Goal: Information Seeking & Learning: Understand process/instructions

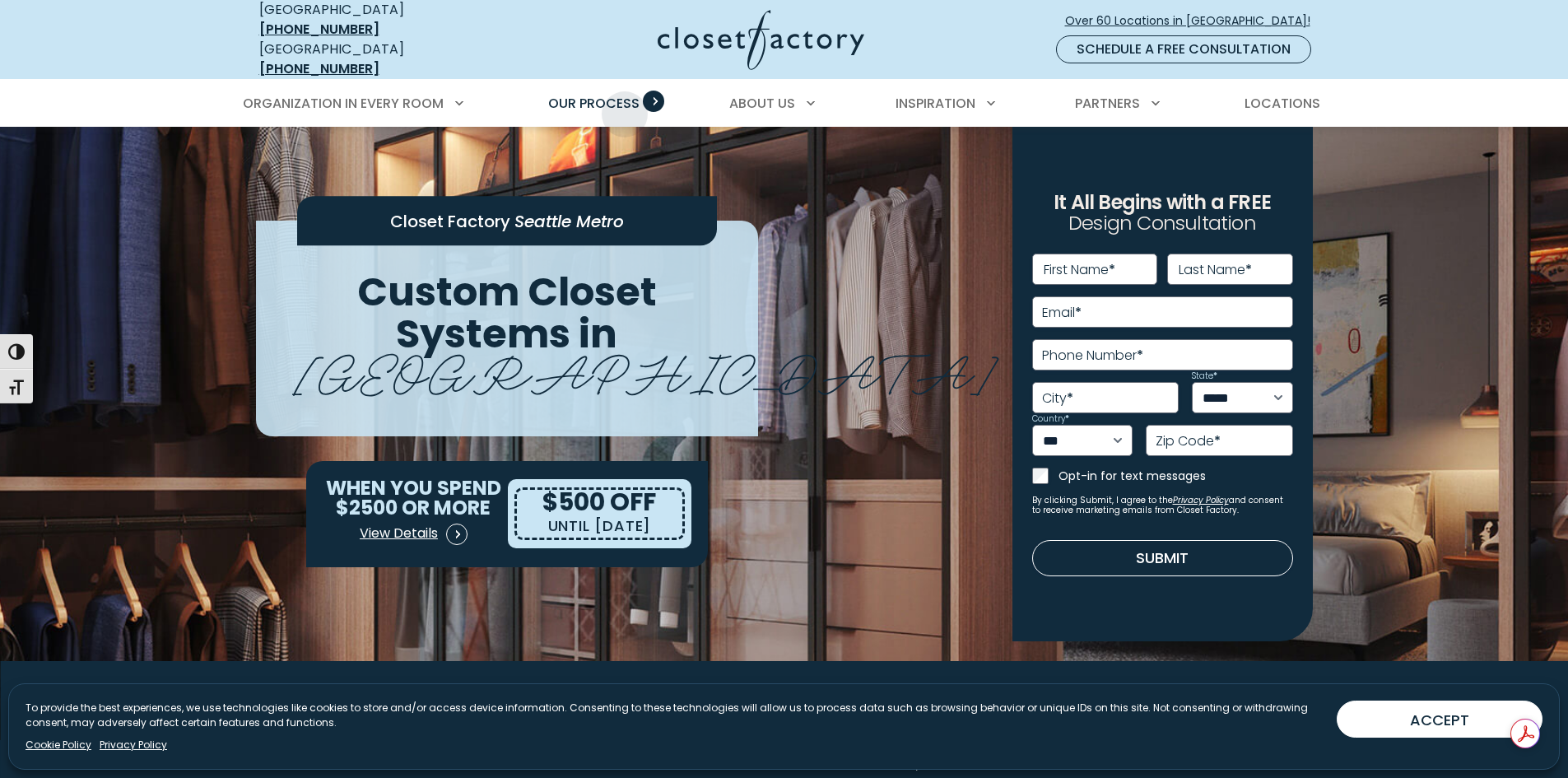
click at [625, 94] on span "Our Process" at bounding box center [594, 103] width 91 height 19
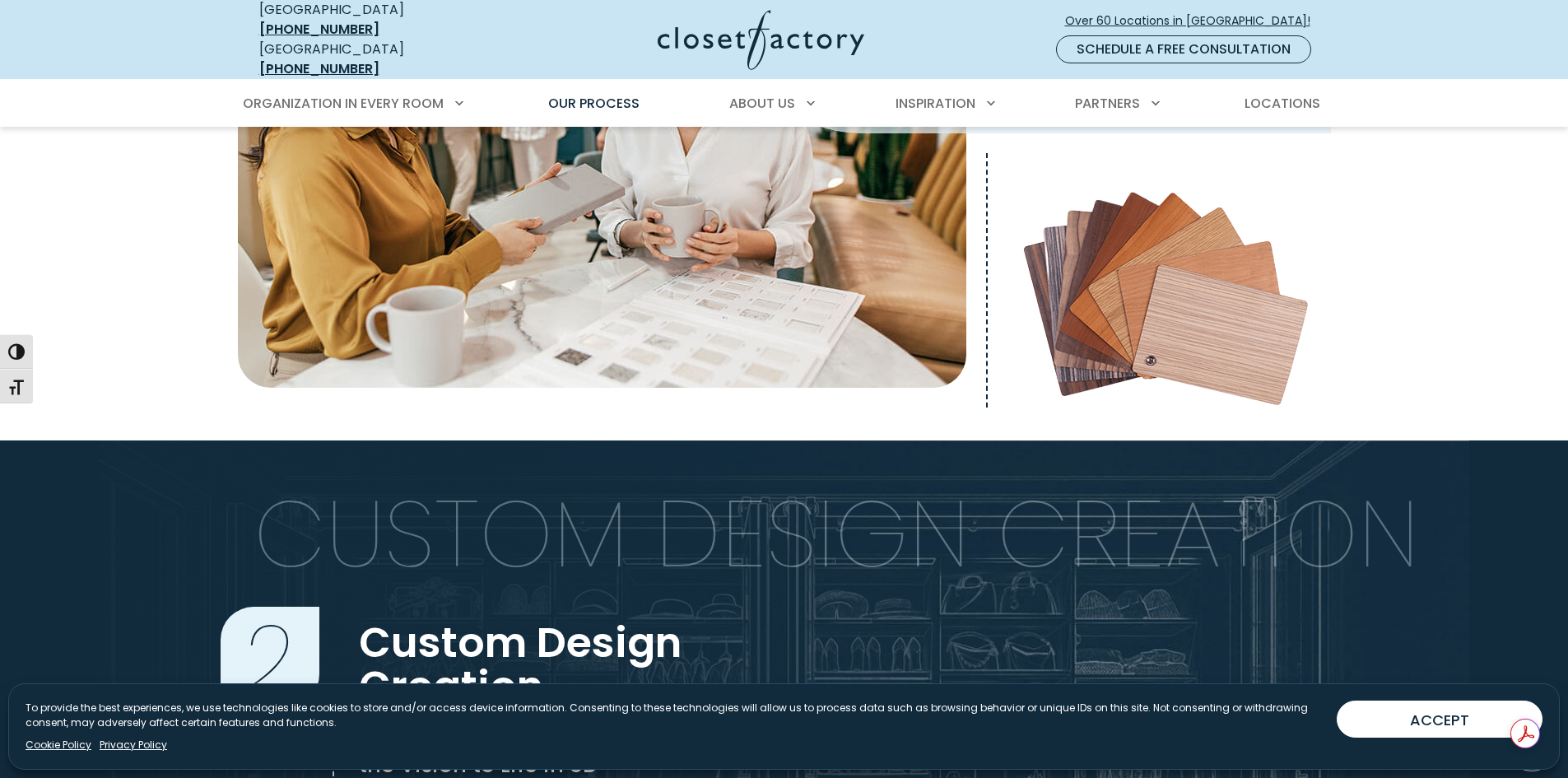
scroll to position [682, 0]
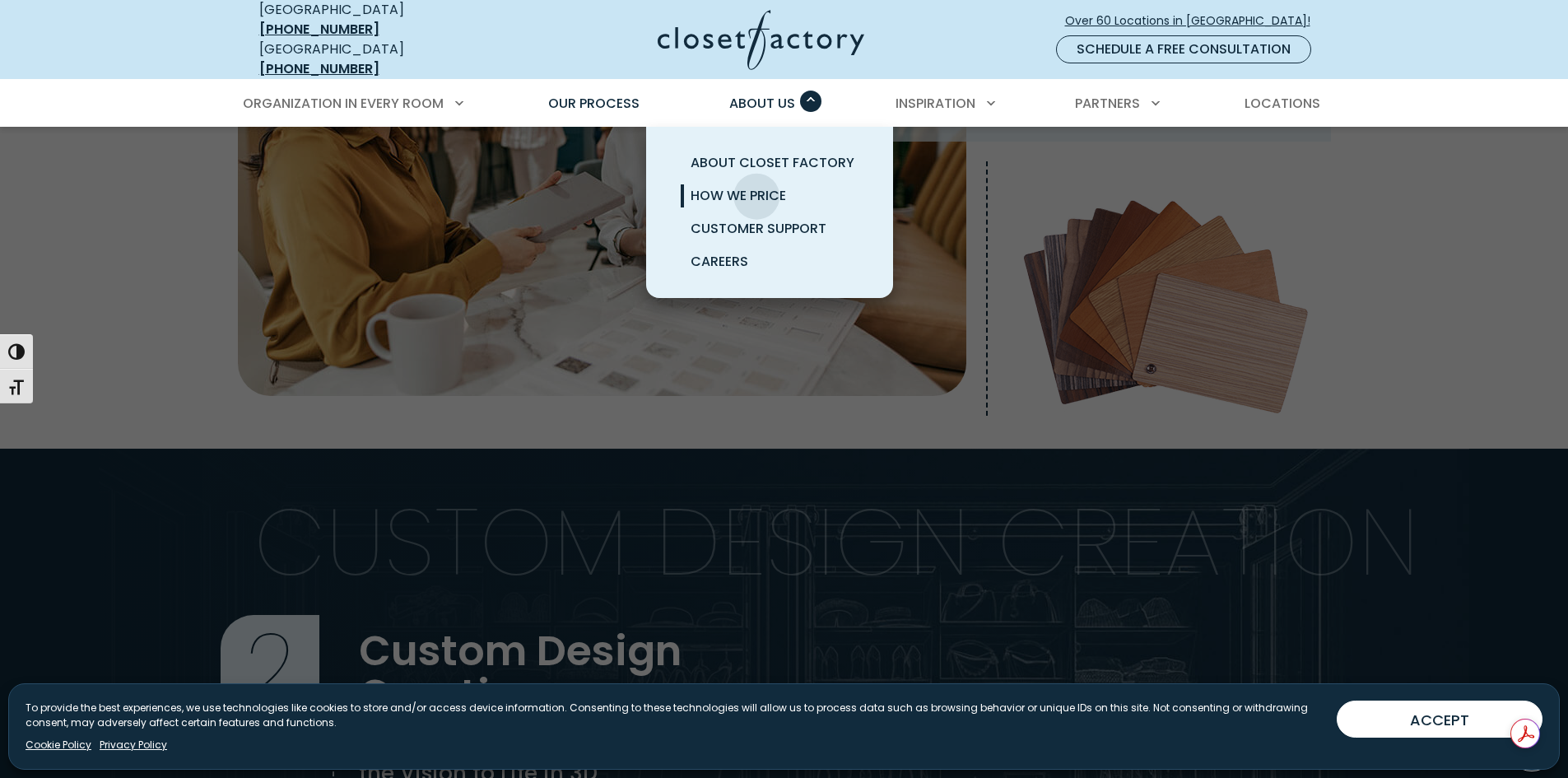
click at [757, 186] on span "How We Price" at bounding box center [738, 195] width 96 height 19
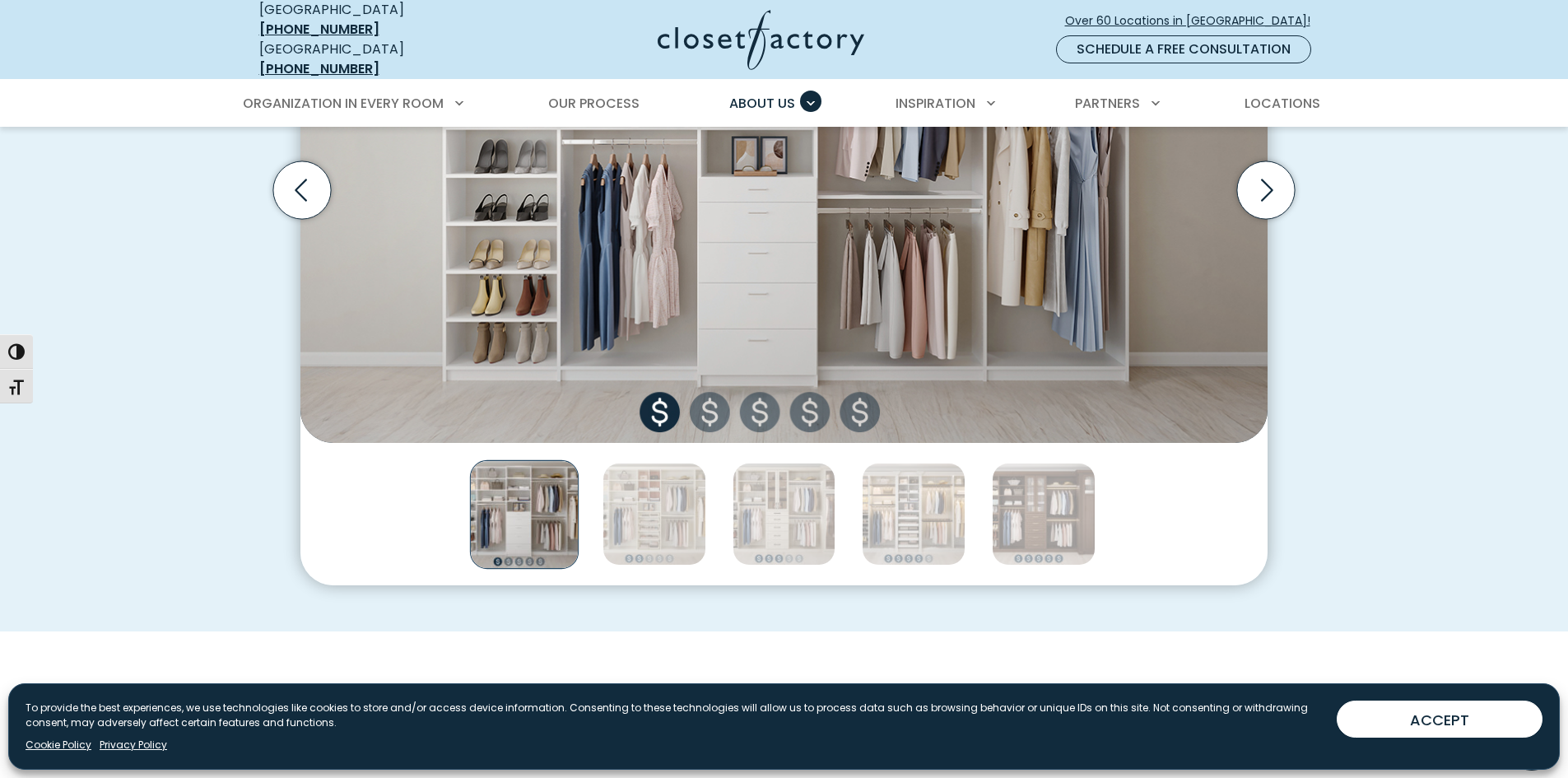
scroll to position [494, 0]
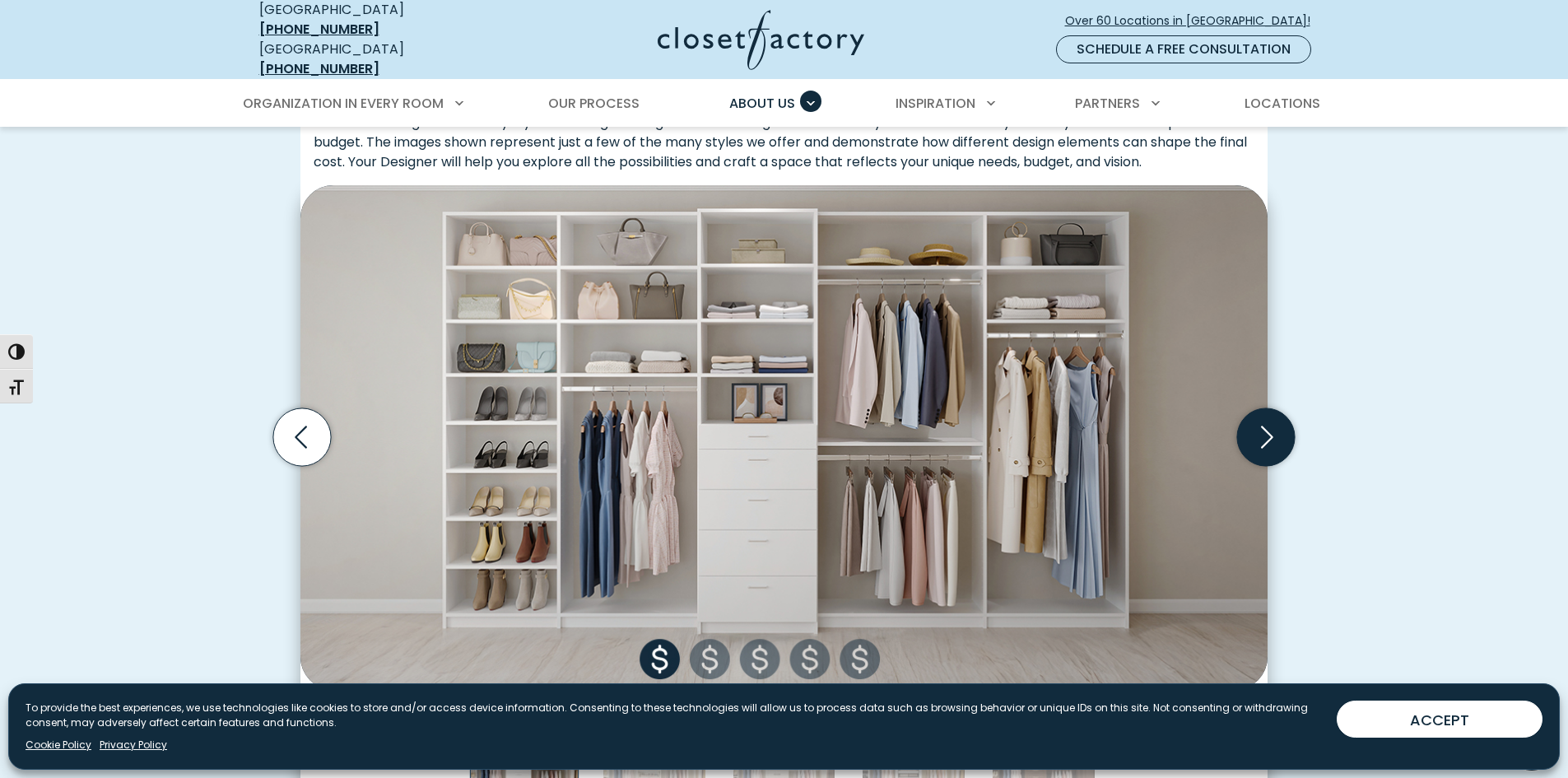
click at [1268, 416] on icon "Next slide" at bounding box center [1266, 437] width 57 height 57
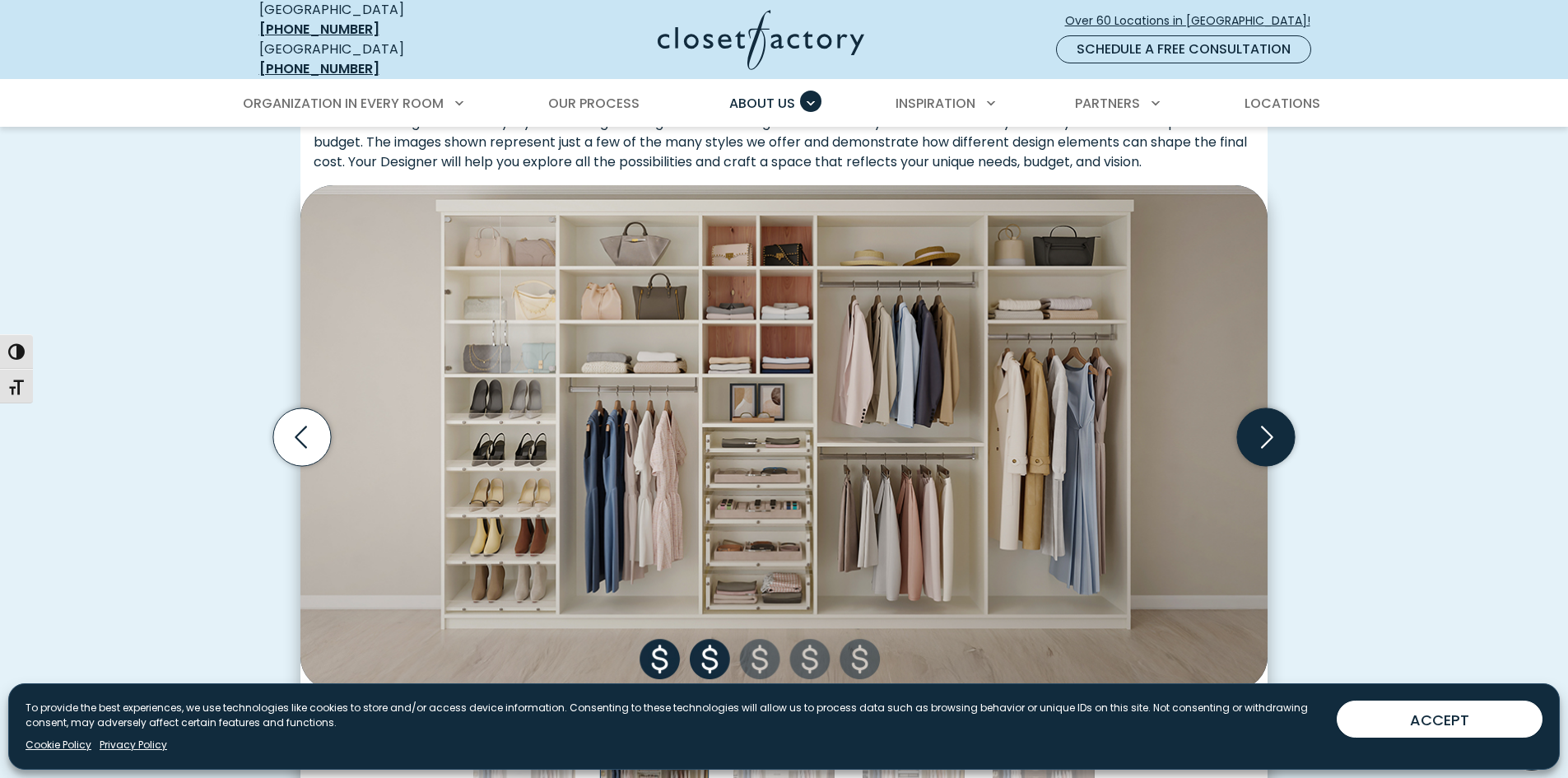
click at [1268, 416] on icon "Next slide" at bounding box center [1266, 437] width 57 height 57
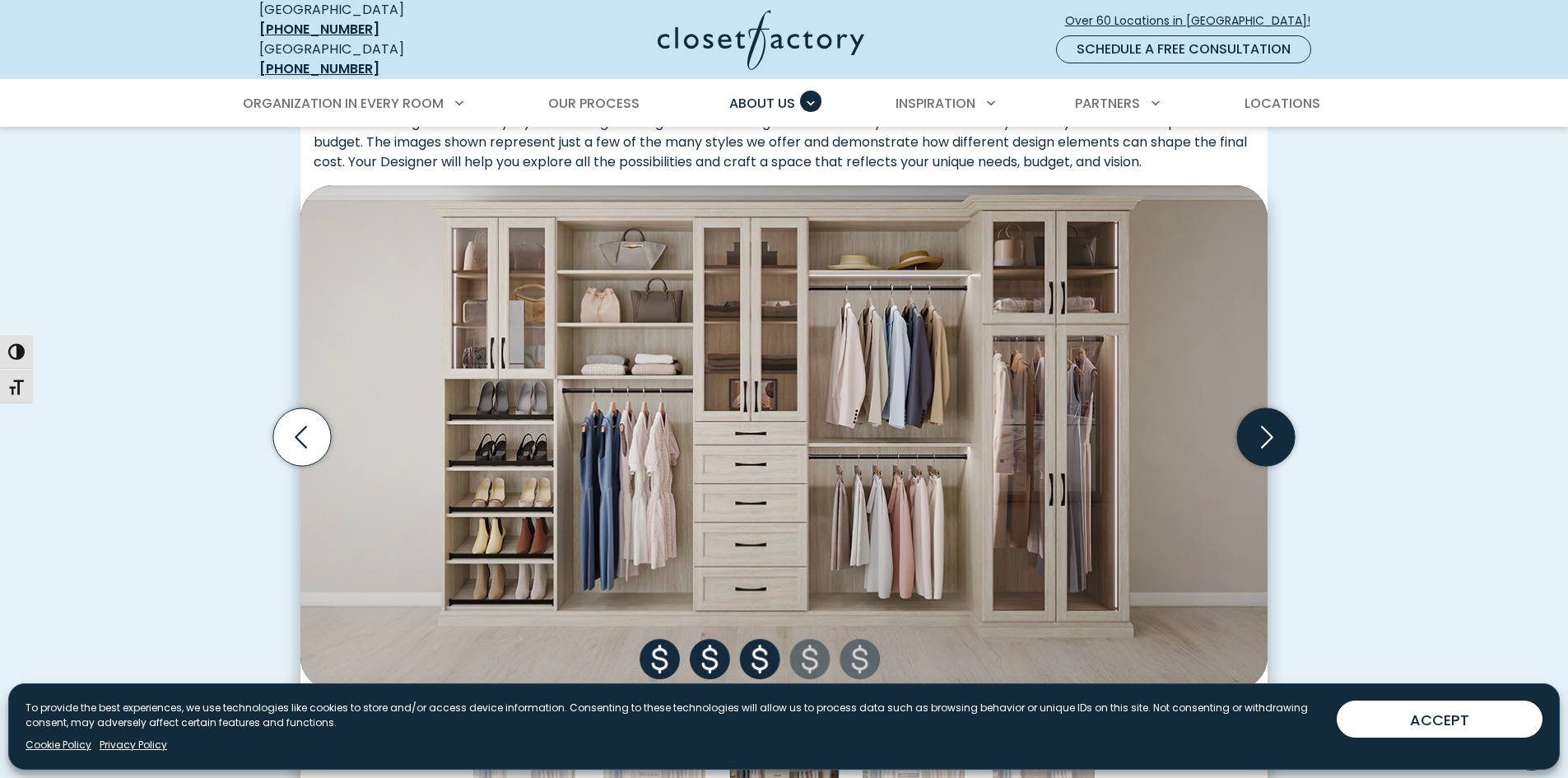
click at [1268, 416] on icon "Next slide" at bounding box center [1266, 437] width 57 height 57
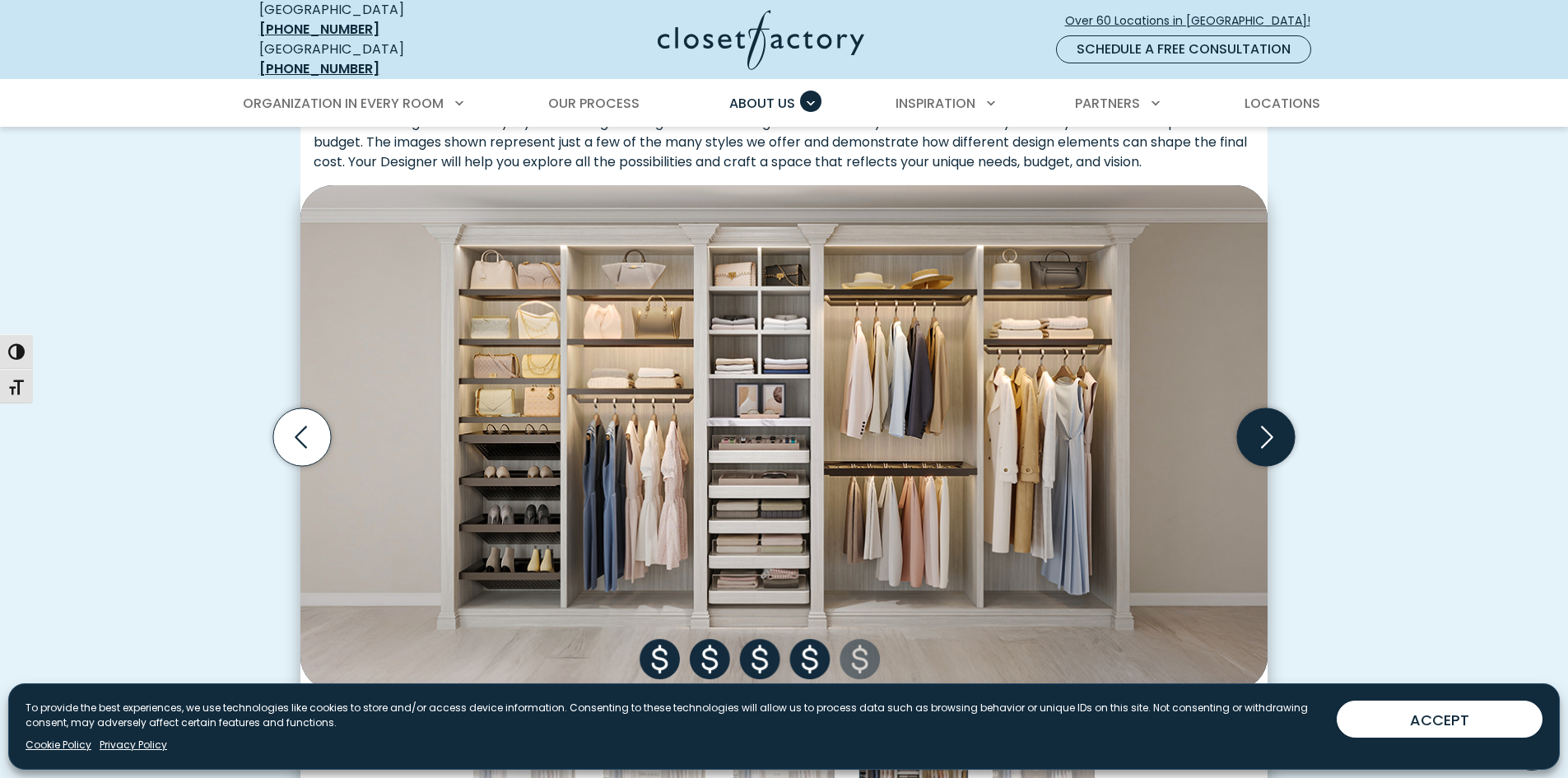
click at [1267, 416] on icon "Next slide" at bounding box center [1266, 437] width 57 height 57
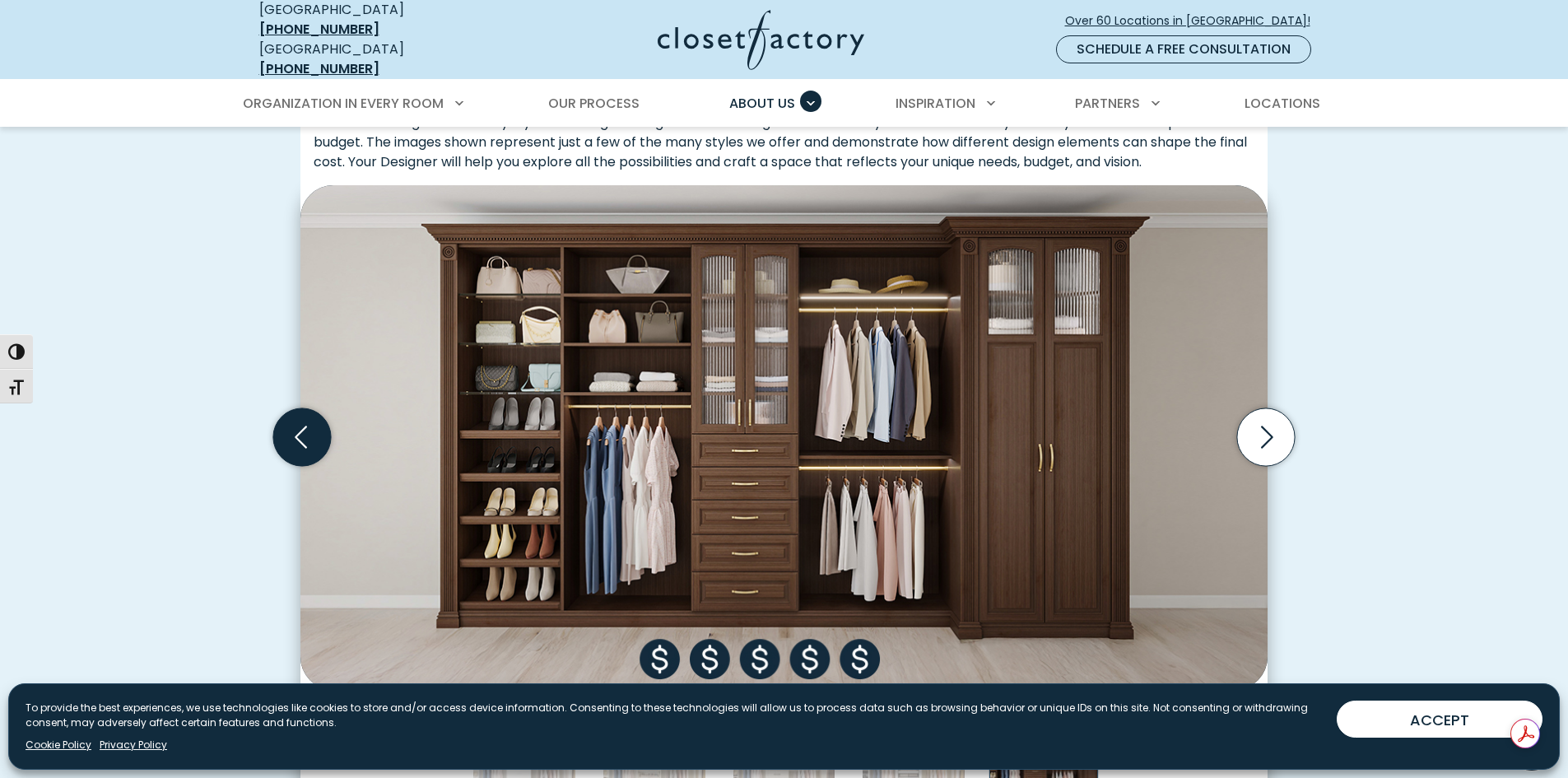
click at [301, 422] on icon "Previous slide" at bounding box center [302, 437] width 57 height 57
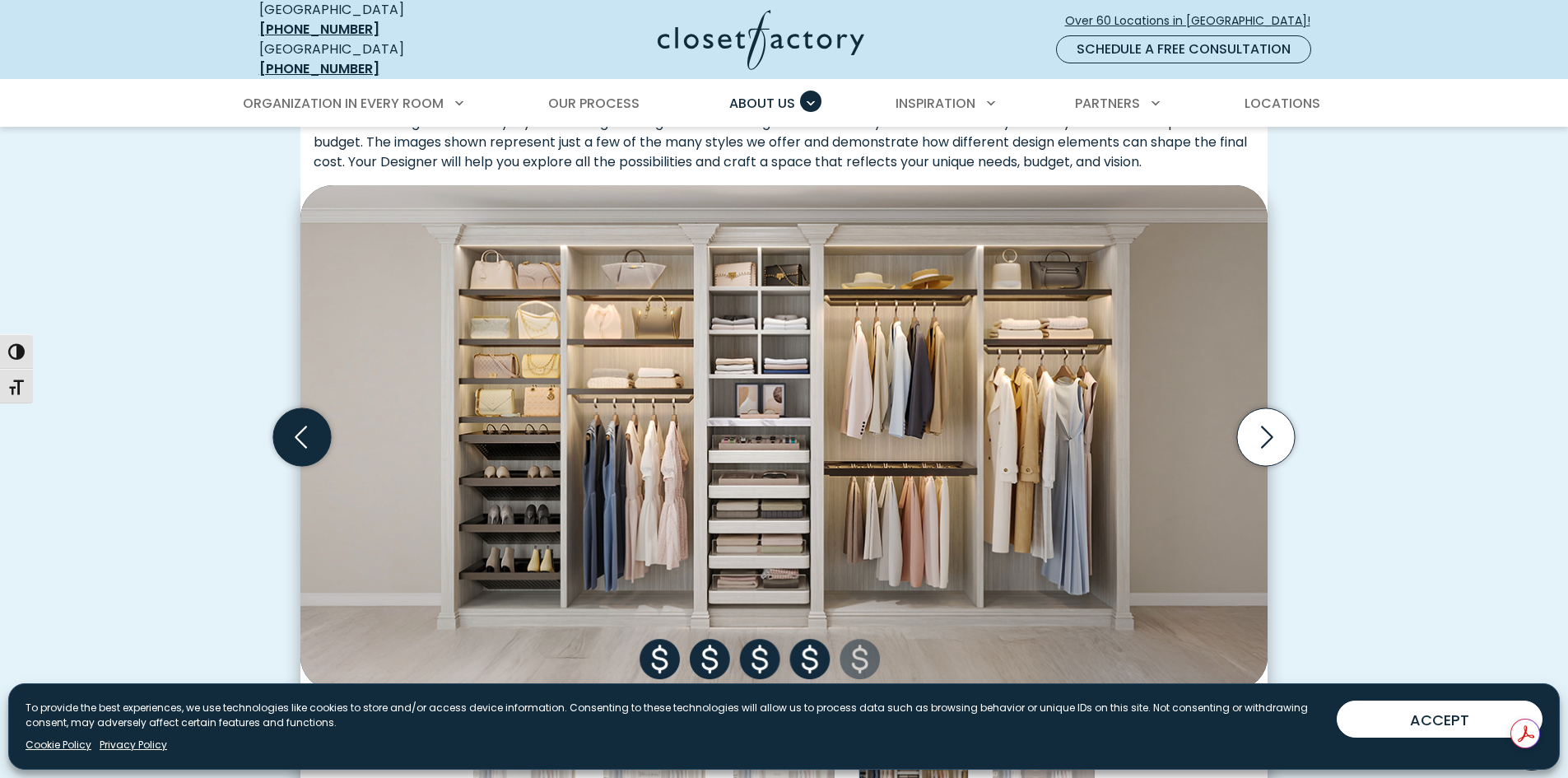
click at [301, 422] on icon "Previous slide" at bounding box center [302, 437] width 57 height 57
click at [303, 422] on icon "Previous slide" at bounding box center [302, 437] width 57 height 57
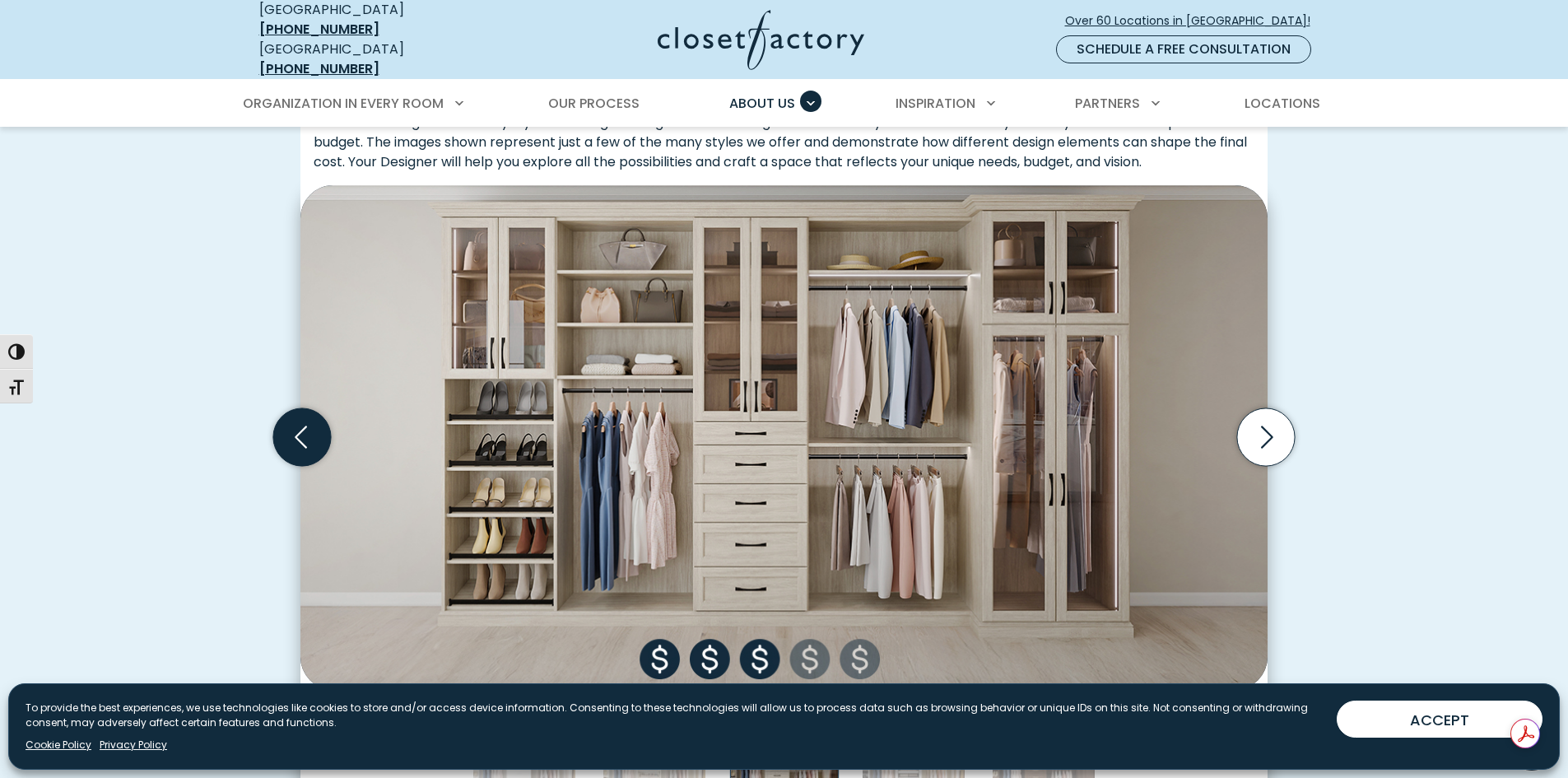
click at [303, 422] on icon "Previous slide" at bounding box center [302, 437] width 57 height 57
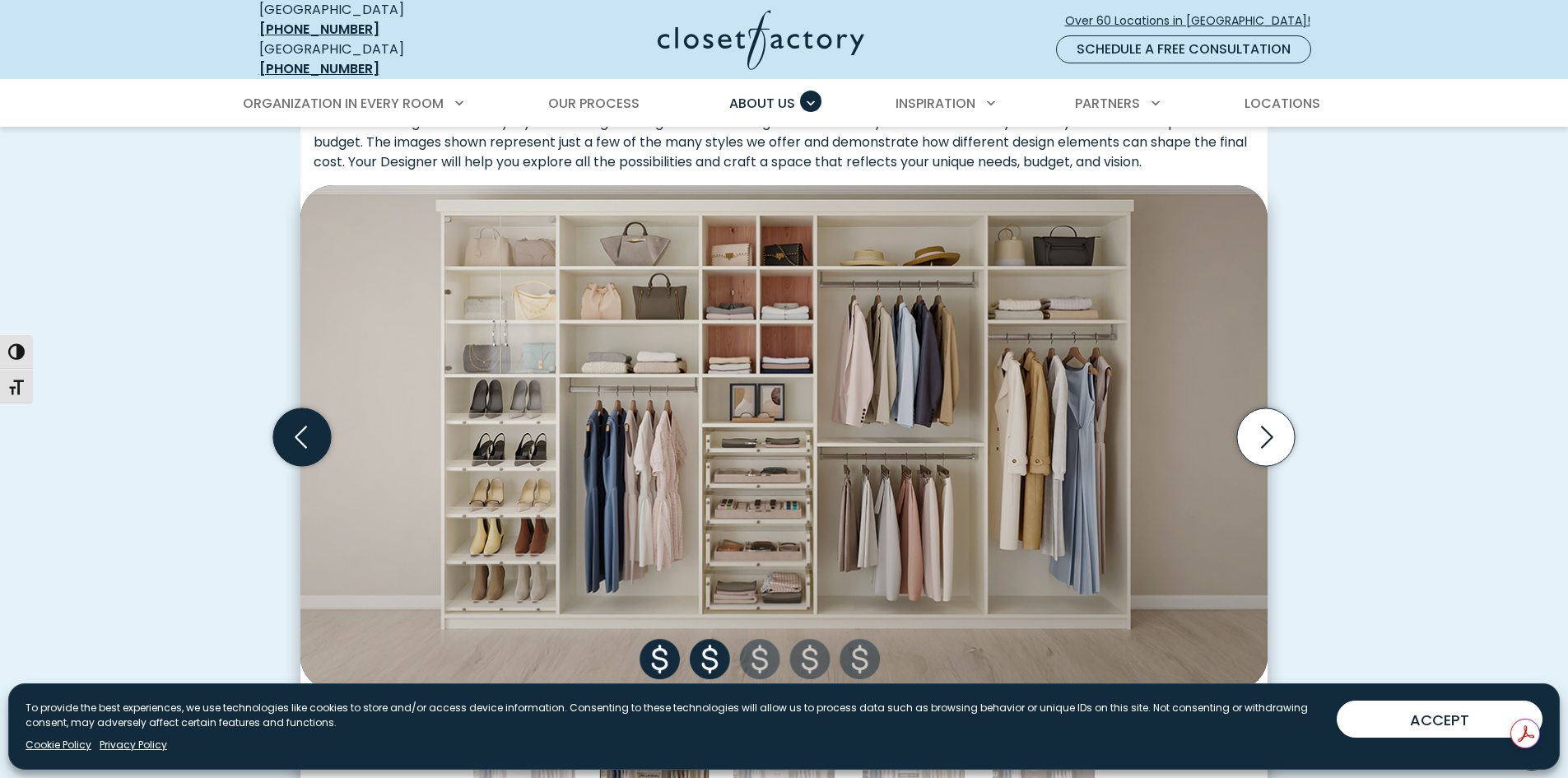
click at [303, 422] on icon "Previous slide" at bounding box center [302, 437] width 57 height 57
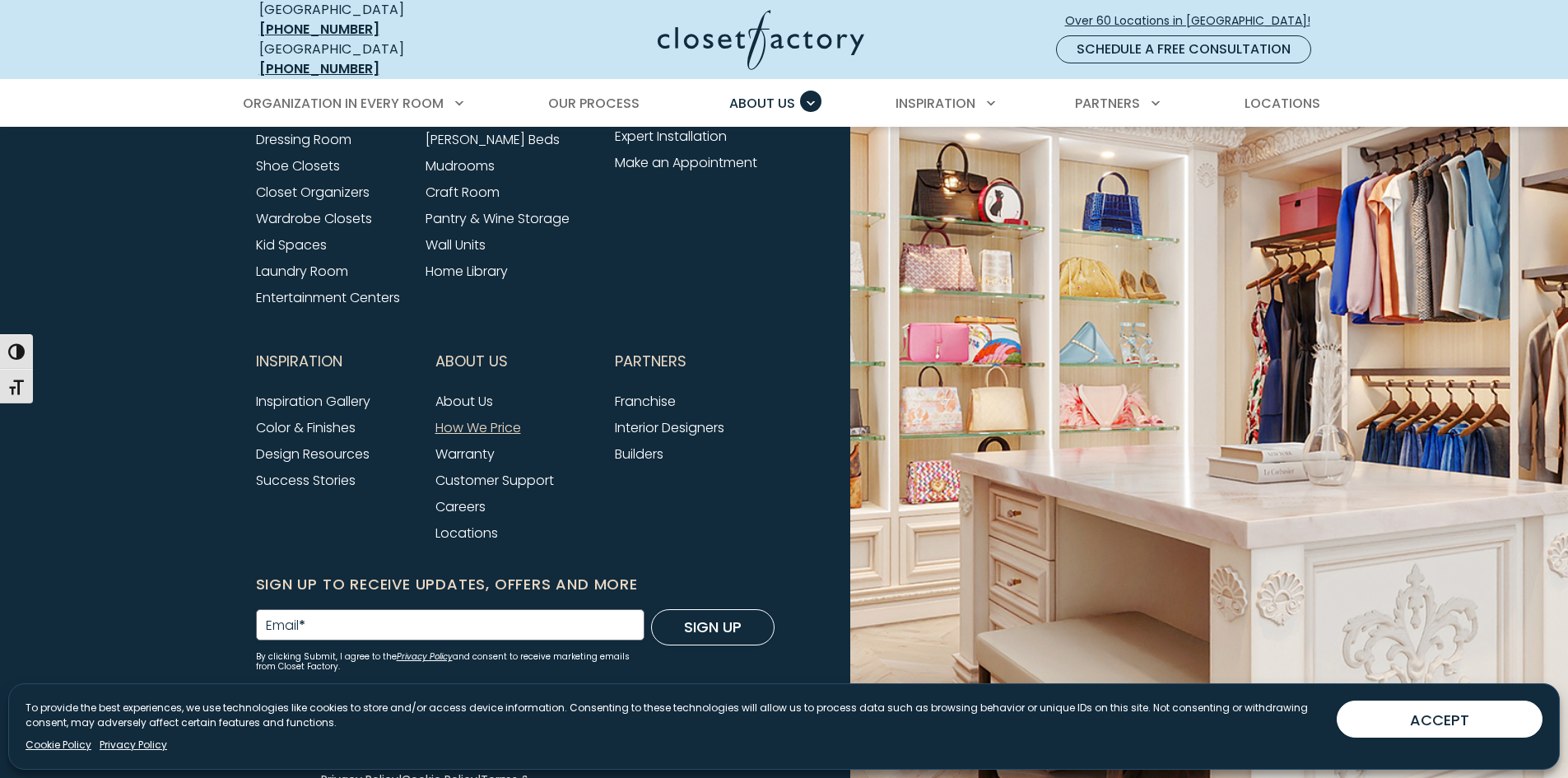
scroll to position [3553, 0]
